Goal: Task Accomplishment & Management: Complete application form

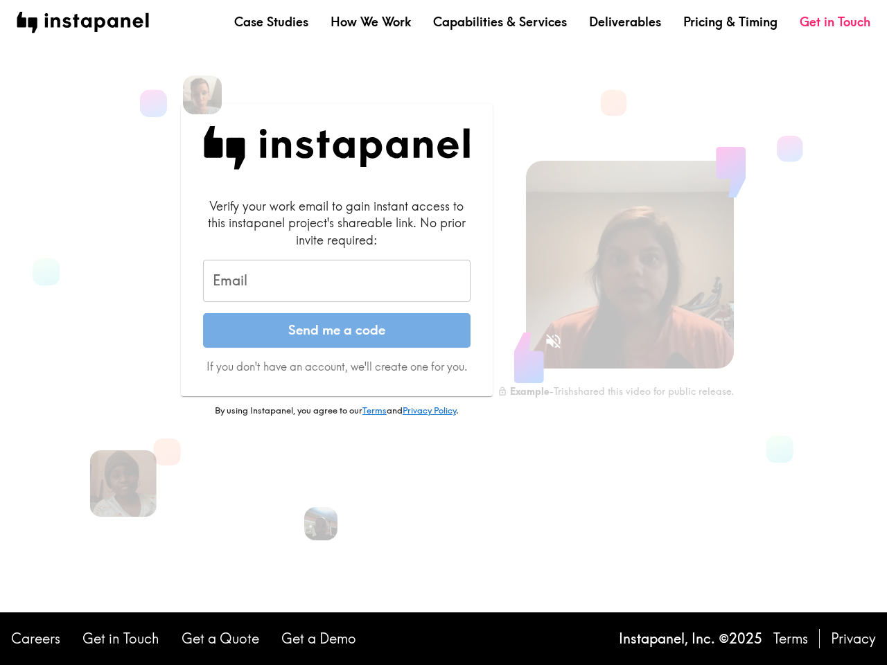
click at [443, 333] on button "Send me a code" at bounding box center [336, 330] width 267 height 35
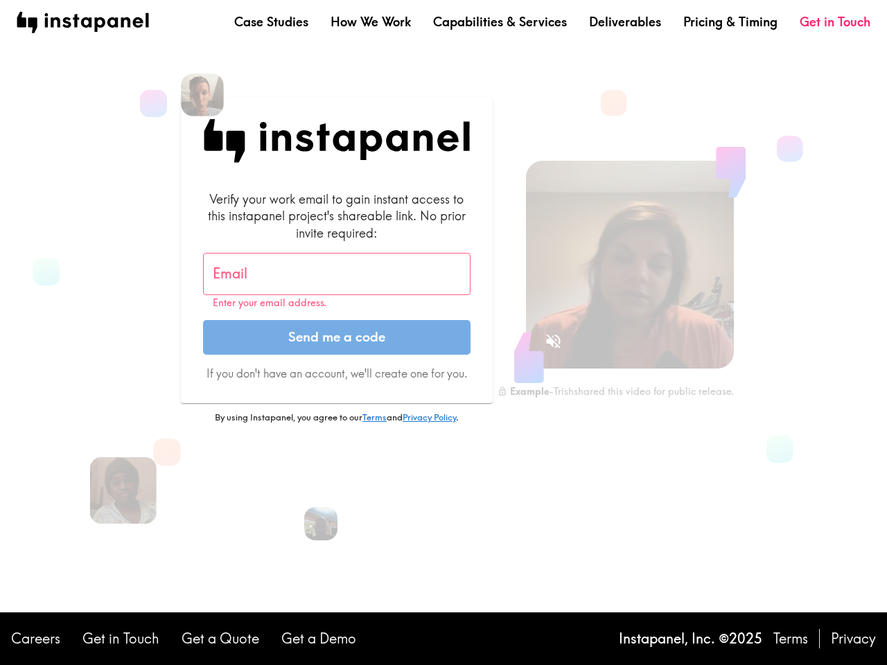
click at [202, 95] on img at bounding box center [202, 94] width 43 height 43
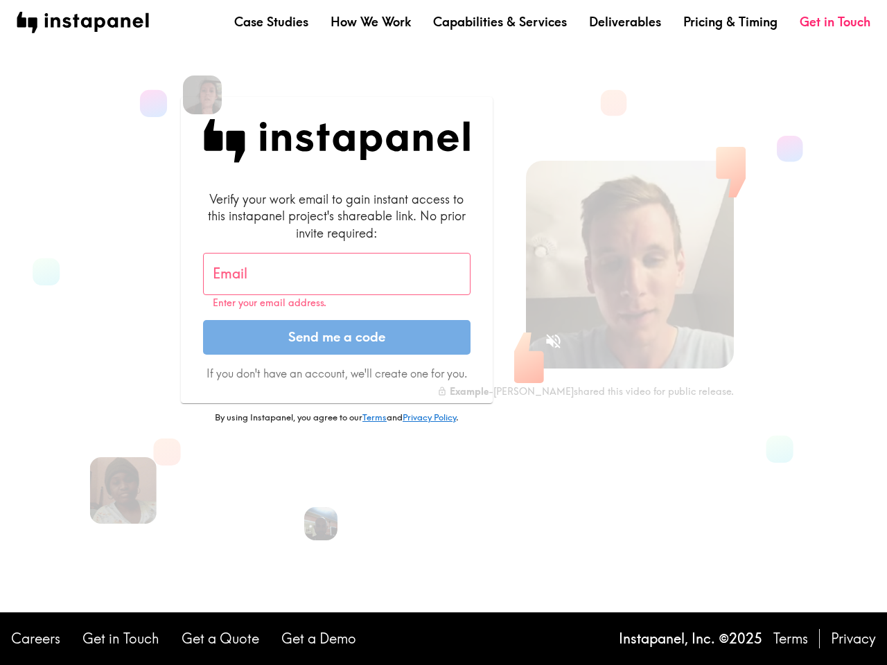
click at [337, 281] on input "Email" at bounding box center [336, 274] width 267 height 43
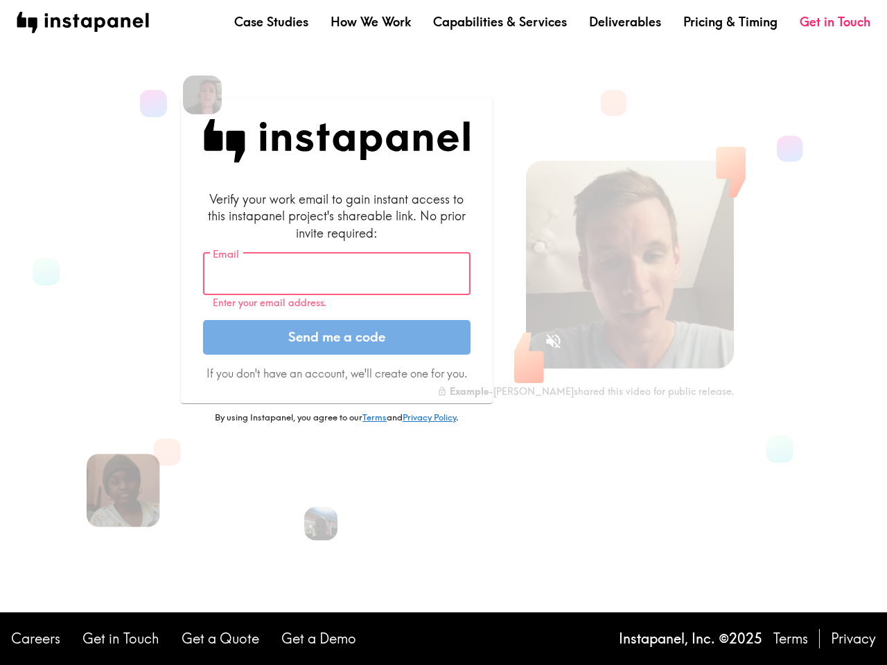
click at [123, 484] on img at bounding box center [123, 490] width 73 height 73
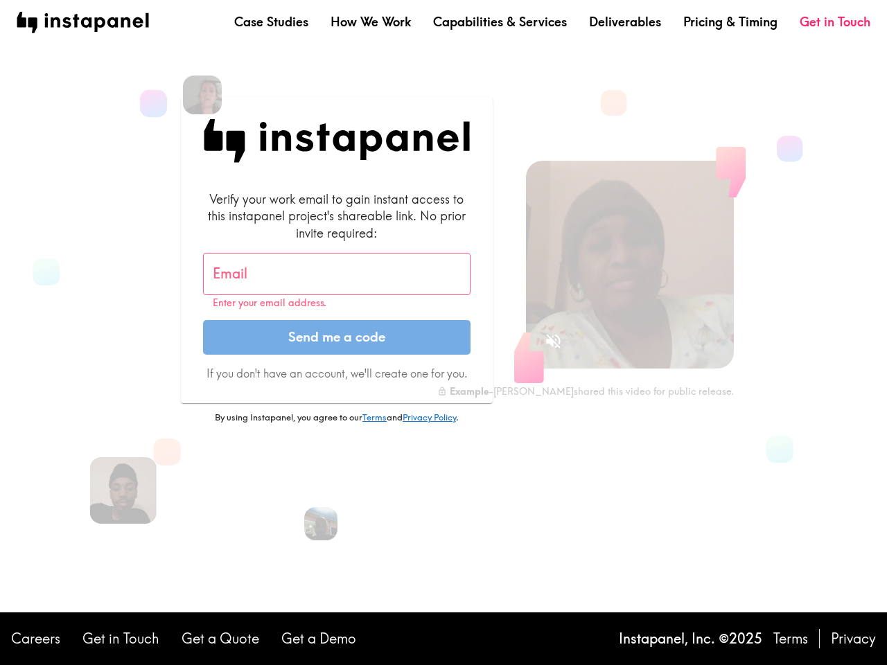
click at [553, 341] on icon "Sound is off" at bounding box center [553, 341] width 15 height 15
click at [630, 265] on video at bounding box center [630, 265] width 208 height 208
click at [321, 524] on img at bounding box center [321, 524] width 37 height 37
